Goal: Task Accomplishment & Management: Use online tool/utility

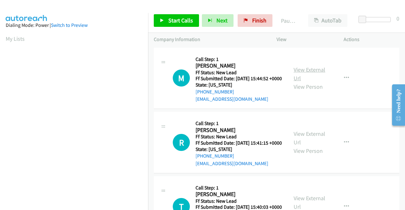
click at [309, 75] on link "View External Url" at bounding box center [309, 74] width 32 height 16
click at [306, 142] on link "View External Url" at bounding box center [309, 138] width 32 height 16
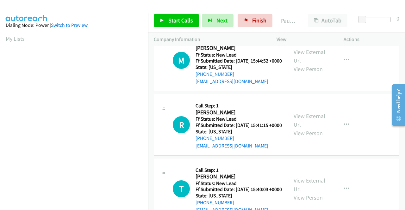
scroll to position [63, 0]
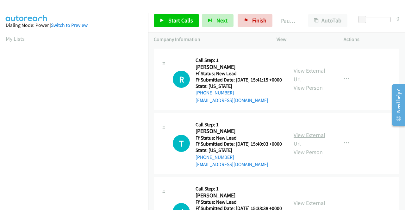
click at [311, 147] on link "View External Url" at bounding box center [309, 140] width 32 height 16
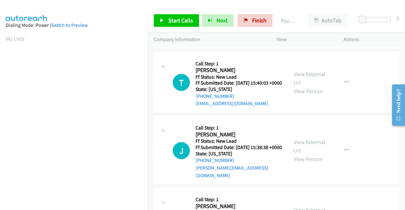
scroll to position [126, 0]
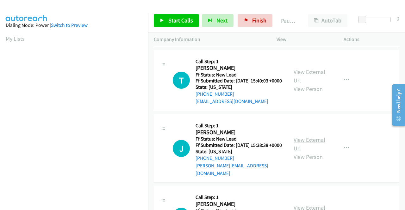
click at [314, 152] on link "View External Url" at bounding box center [309, 144] width 32 height 16
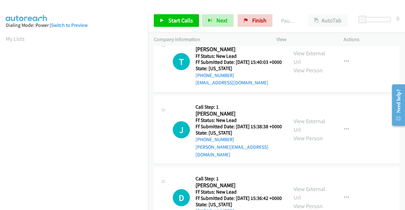
scroll to position [158, 0]
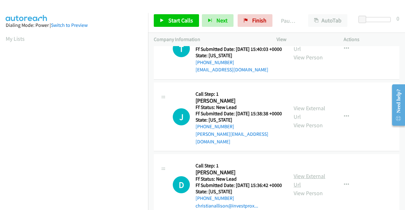
click at [316, 188] on link "View External Url" at bounding box center [309, 181] width 32 height 16
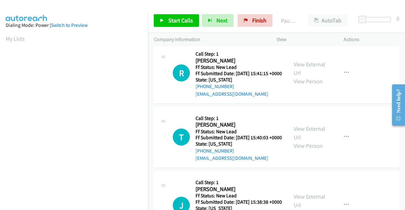
scroll to position [0, 0]
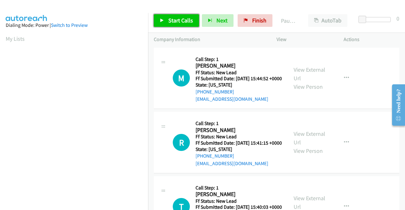
click at [184, 22] on span "Start Calls" at bounding box center [180, 20] width 25 height 7
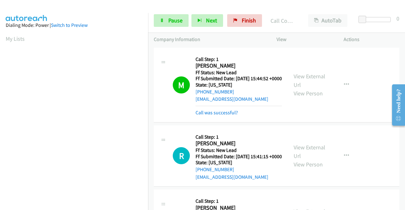
scroll to position [144, 0]
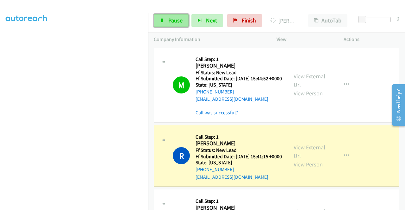
click at [170, 23] on span "Pause" at bounding box center [175, 20] width 14 height 7
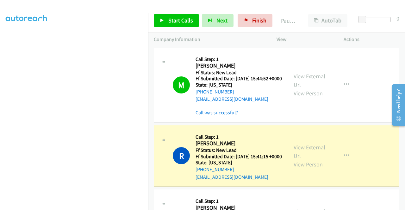
click at [149, 188] on td "R Callback Scheduled Call Step: 1 Rihana Said America/Chicago Ff Status: New Le…" at bounding box center [276, 156] width 257 height 65
drag, startPoint x: 253, startPoint y: 20, endPoint x: 230, endPoint y: 33, distance: 26.3
click at [253, 20] on span "Finish" at bounding box center [259, 20] width 14 height 7
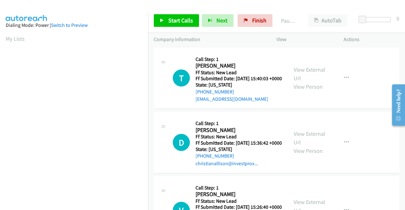
click at [364, 116] on td "D Callback Scheduled Call Step: 1 [PERSON_NAME] America/New_York Ff Status: New…" at bounding box center [276, 143] width 257 height 65
click at [303, 74] on link "View External Url" at bounding box center [309, 74] width 32 height 16
click at [314, 143] on link "View External Url" at bounding box center [309, 138] width 32 height 16
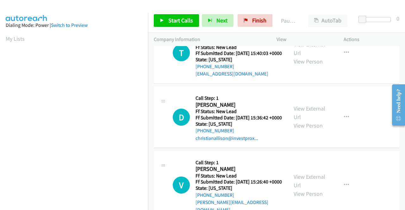
scroll to position [63, 0]
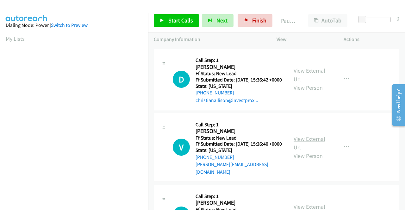
click at [305, 151] on link "View External Url" at bounding box center [309, 143] width 32 height 16
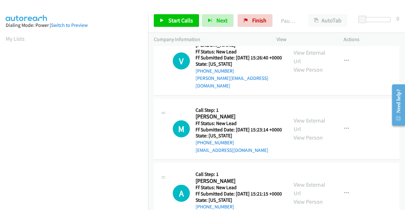
scroll to position [158, 0]
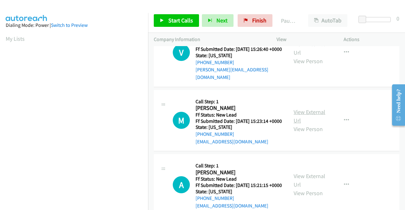
click at [313, 124] on link "View External Url" at bounding box center [309, 116] width 32 height 16
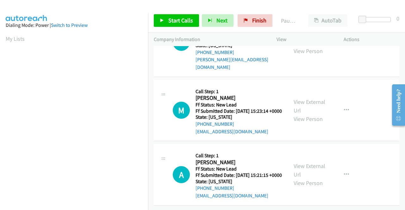
scroll to position [196, 0]
click at [310, 163] on link "View External Url" at bounding box center [309, 171] width 32 height 16
drag, startPoint x: 177, startPoint y: 20, endPoint x: 182, endPoint y: 24, distance: 6.9
click at [177, 20] on span "Start Calls" at bounding box center [180, 20] width 25 height 7
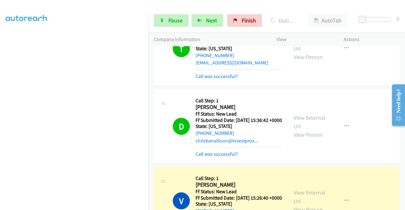
scroll to position [95, 0]
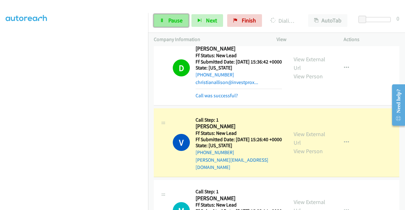
click at [172, 21] on span "Pause" at bounding box center [175, 20] width 14 height 7
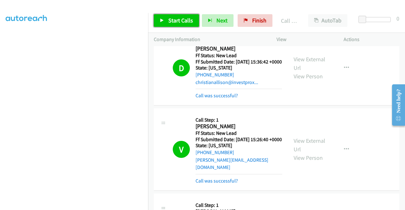
click at [168, 24] on span "Start Calls" at bounding box center [180, 20] width 25 height 7
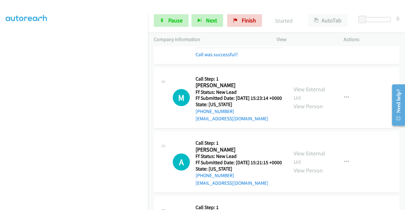
scroll to position [285, 0]
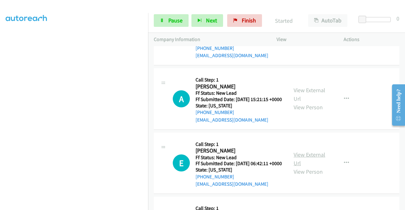
click at [309, 167] on link "View External Url" at bounding box center [309, 159] width 32 height 16
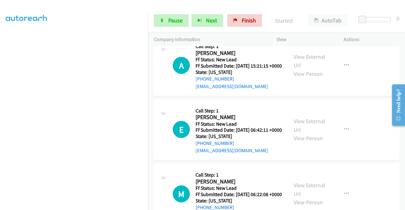
scroll to position [348, 0]
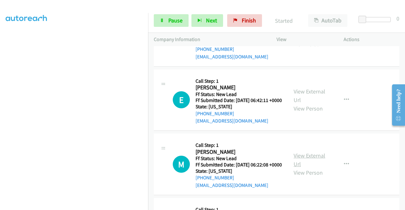
click at [307, 168] on link "View External Url" at bounding box center [309, 160] width 32 height 16
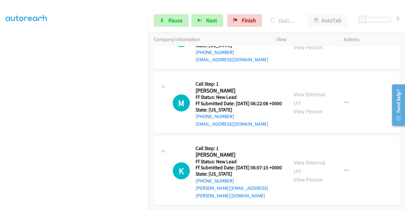
scroll to position [443, 0]
click at [313, 163] on link "View External Url" at bounding box center [309, 167] width 32 height 16
click at [372, 61] on td "E Callback Scheduled Call Step: 1 Elisha Smiley America/Los_Angeles Ff Status: …" at bounding box center [276, 39] width 257 height 65
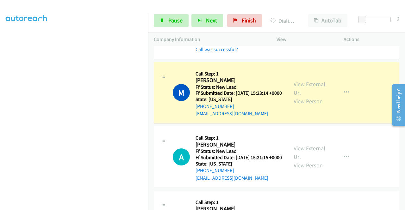
scroll to position [0, 0]
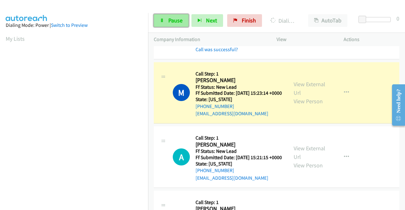
click at [170, 23] on span "Pause" at bounding box center [175, 20] width 14 height 7
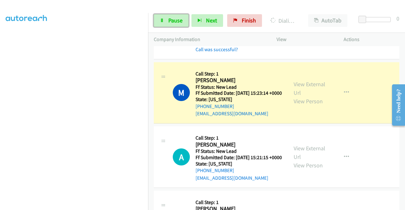
scroll to position [144, 0]
click at [174, 20] on span "Pause" at bounding box center [175, 20] width 14 height 7
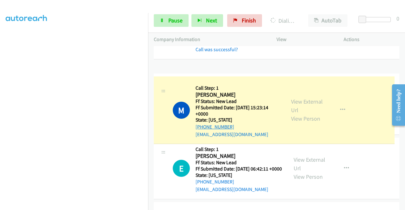
drag, startPoint x: 238, startPoint y: 122, endPoint x: 205, endPoint y: 126, distance: 33.7
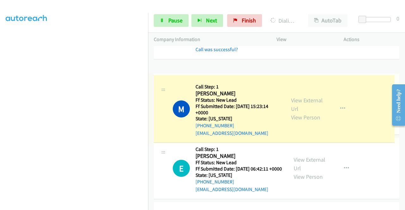
drag, startPoint x: 235, startPoint y: 123, endPoint x: 207, endPoint y: 119, distance: 28.7
drag, startPoint x: 237, startPoint y: 123, endPoint x: 213, endPoint y: 125, distance: 23.2
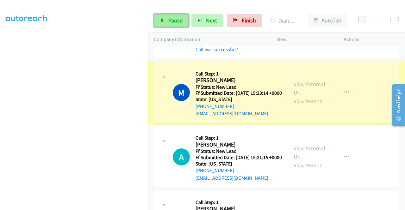
click at [176, 19] on span "Pause" at bounding box center [175, 20] width 14 height 7
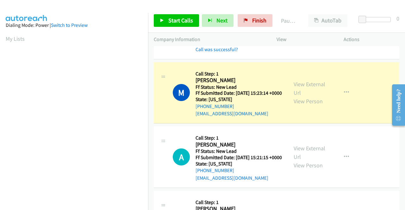
scroll to position [0, 0]
drag, startPoint x: 364, startPoint y: 143, endPoint x: 361, endPoint y: 138, distance: 5.4
click at [364, 143] on td "A Callback Scheduled Call Step: 1 Andy Ritan America/Denver Ff Status: New Lead…" at bounding box center [276, 157] width 257 height 65
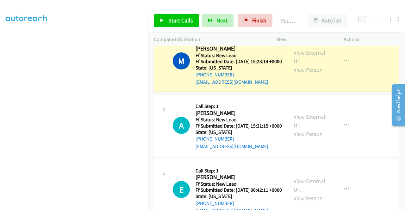
scroll to position [81, 0]
click at [255, 22] on span "Finish" at bounding box center [259, 20] width 14 height 7
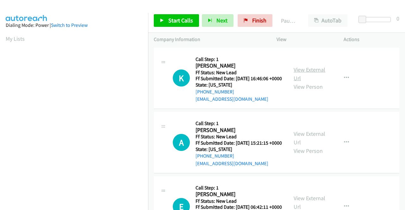
click at [314, 71] on link "View External Url" at bounding box center [309, 74] width 32 height 16
click at [307, 146] on link "View External Url" at bounding box center [309, 138] width 32 height 16
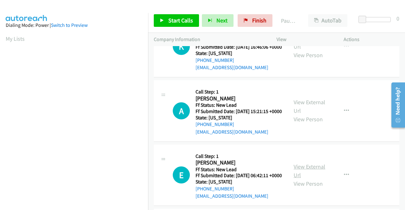
click at [311, 179] on link "View External Url" at bounding box center [309, 171] width 32 height 16
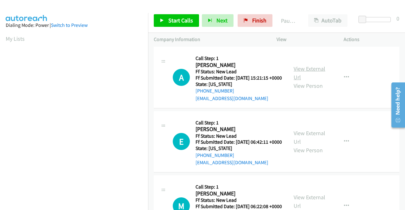
scroll to position [126, 0]
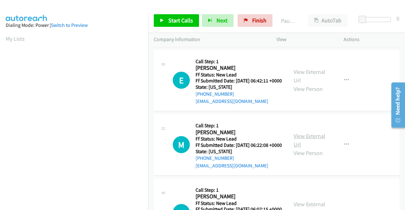
click at [305, 148] on link "View External Url" at bounding box center [309, 141] width 32 height 16
click at [179, 20] on span "Start Calls" at bounding box center [180, 20] width 25 height 7
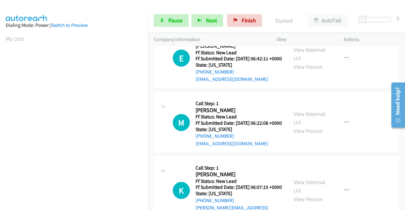
scroll to position [158, 0]
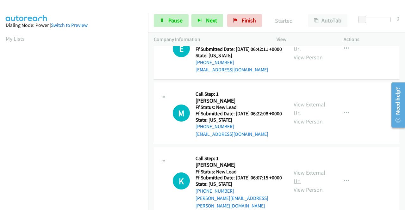
click at [314, 185] on link "View External Url" at bounding box center [309, 177] width 32 height 16
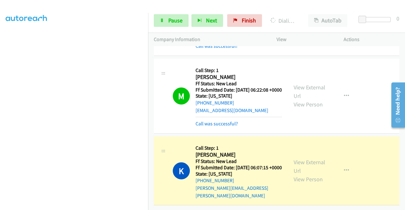
scroll to position [250, 0]
click at [174, 19] on span "Pause" at bounding box center [175, 20] width 14 height 7
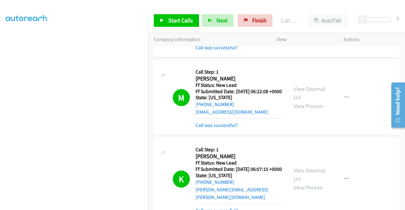
scroll to position [292, 0]
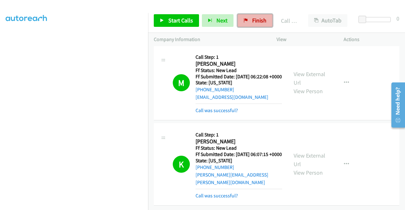
click at [254, 22] on span "Finish" at bounding box center [259, 20] width 14 height 7
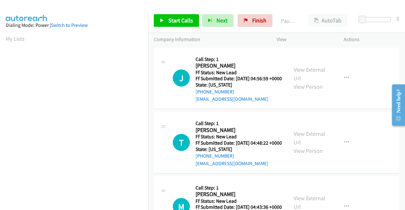
click at [378, 90] on div "J Callback Scheduled Call Step: 1 [PERSON_NAME] America/Los_Angeles Ff Status: …" at bounding box center [276, 79] width 245 height 62
click at [304, 75] on link "View External Url" at bounding box center [309, 74] width 32 height 16
click at [314, 141] on link "View External Url" at bounding box center [309, 138] width 32 height 16
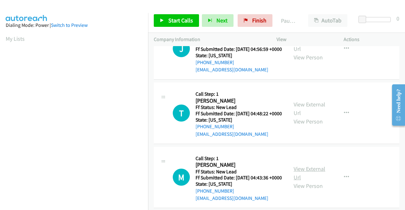
scroll to position [63, 0]
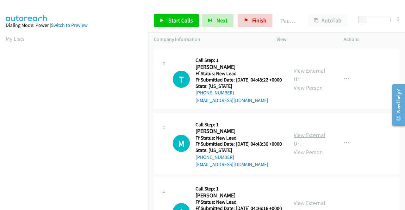
click at [302, 147] on link "View External Url" at bounding box center [309, 140] width 32 height 16
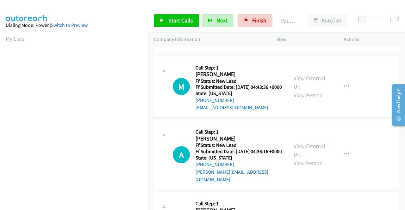
scroll to position [126, 0]
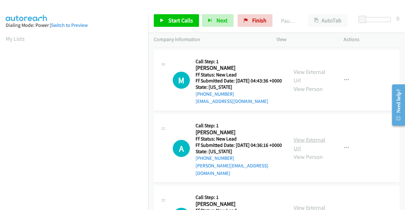
click at [309, 152] on link "View External Url" at bounding box center [309, 144] width 32 height 16
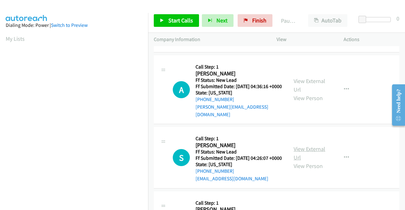
scroll to position [190, 0]
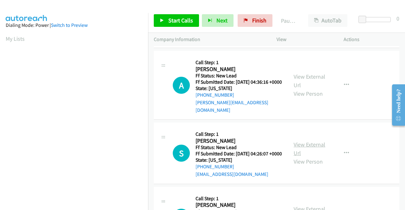
click at [308, 157] on link "View External Url" at bounding box center [309, 149] width 32 height 16
drag, startPoint x: 177, startPoint y: 22, endPoint x: 183, endPoint y: 21, distance: 6.1
click at [177, 22] on span "Start Calls" at bounding box center [180, 20] width 25 height 7
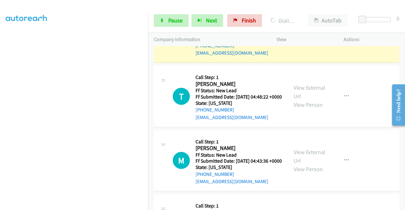
scroll to position [0, 0]
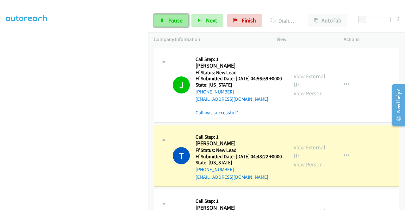
click at [179, 21] on span "Pause" at bounding box center [175, 20] width 14 height 7
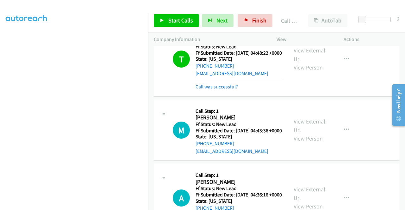
scroll to position [126, 0]
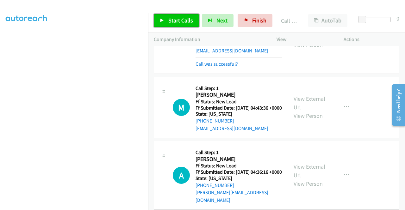
drag, startPoint x: 187, startPoint y: 19, endPoint x: 216, endPoint y: 70, distance: 58.8
click at [187, 19] on span "Start Calls" at bounding box center [180, 20] width 25 height 7
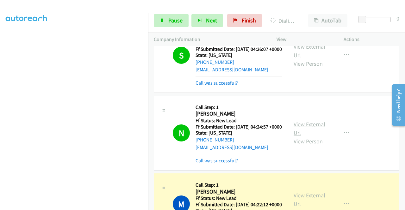
scroll to position [379, 0]
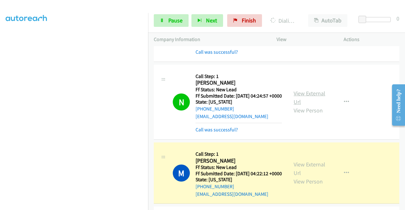
click at [316, 106] on link "View External Url" at bounding box center [309, 98] width 32 height 16
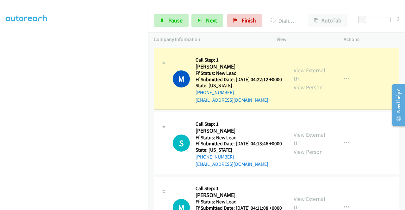
scroll to position [474, 0]
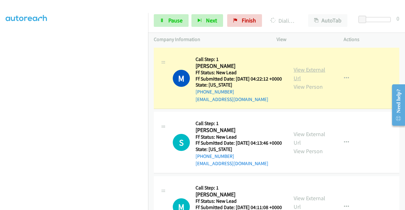
click at [316, 82] on link "View External Url" at bounding box center [309, 74] width 32 height 16
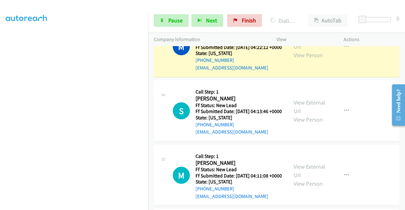
scroll to position [538, 0]
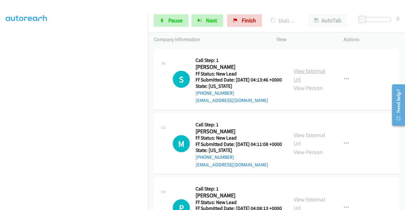
click at [304, 83] on link "View External Url" at bounding box center [309, 75] width 32 height 16
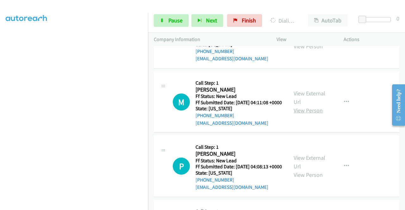
scroll to position [632, 0]
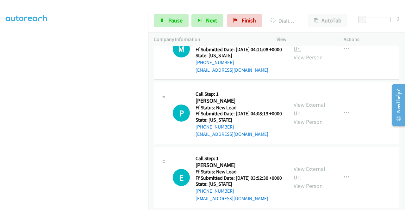
click at [307, 52] on link "View External Url" at bounding box center [309, 45] width 32 height 16
click at [174, 21] on span "Pause" at bounding box center [175, 20] width 14 height 7
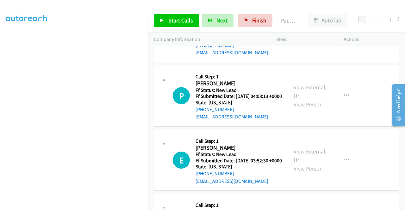
scroll to position [664, 0]
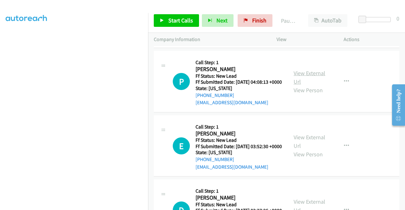
click at [311, 85] on link "View External Url" at bounding box center [309, 78] width 32 height 16
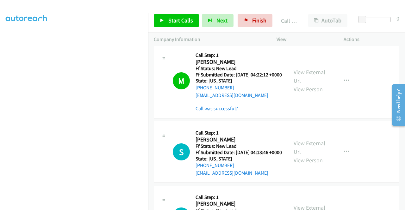
scroll to position [456, 0]
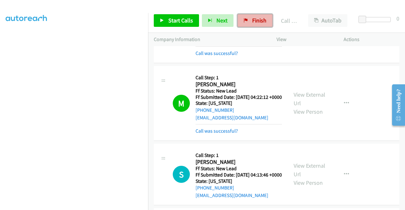
click at [253, 22] on span "Finish" at bounding box center [259, 20] width 14 height 7
